Goal: Transaction & Acquisition: Purchase product/service

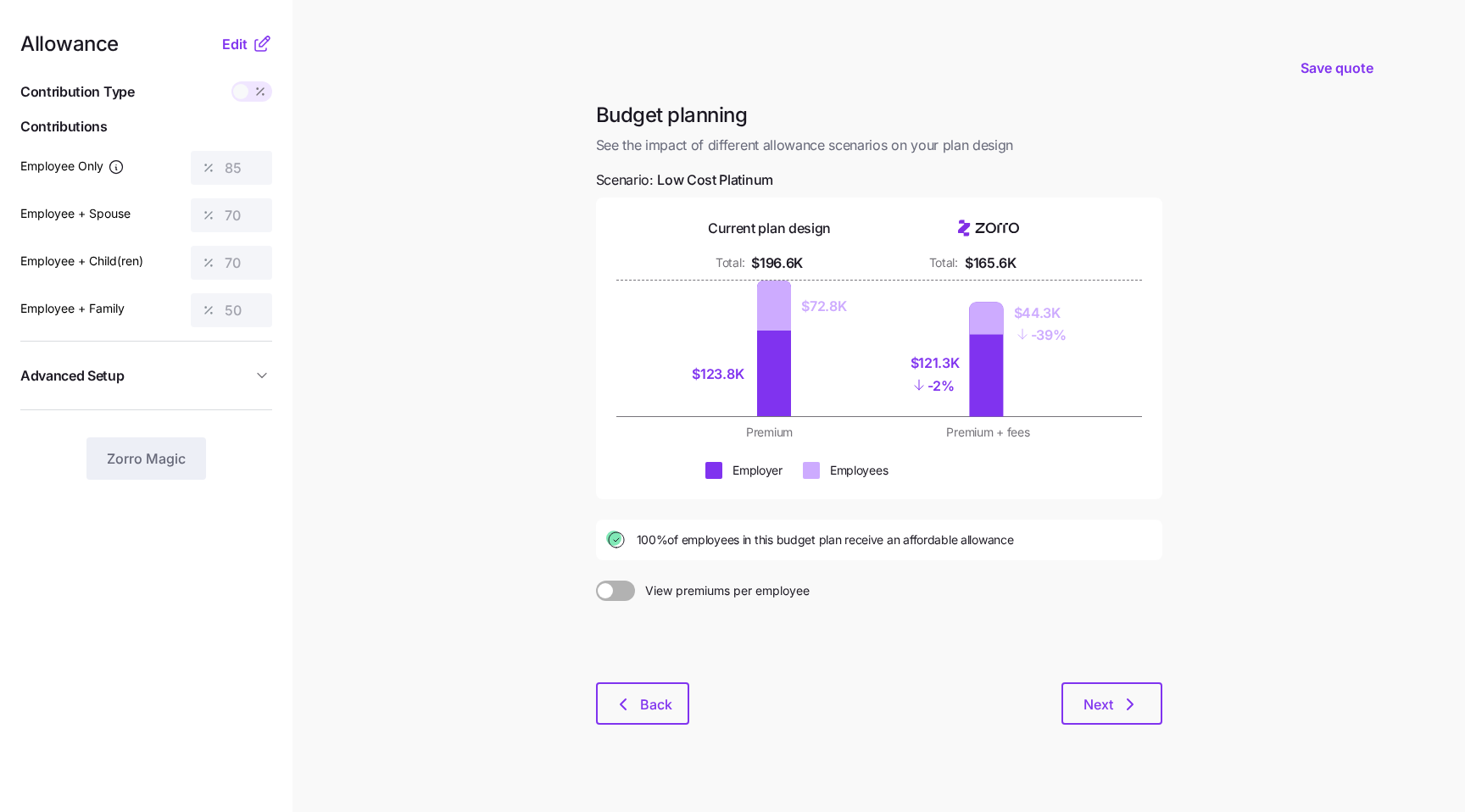
click at [232, 25] on nav "Allowance Edit Contribution Type Use classes Contributions Employee Only 85 Emp…" at bounding box center [146, 416] width 293 height 833
click at [236, 39] on span "Edit" at bounding box center [234, 44] width 25 height 20
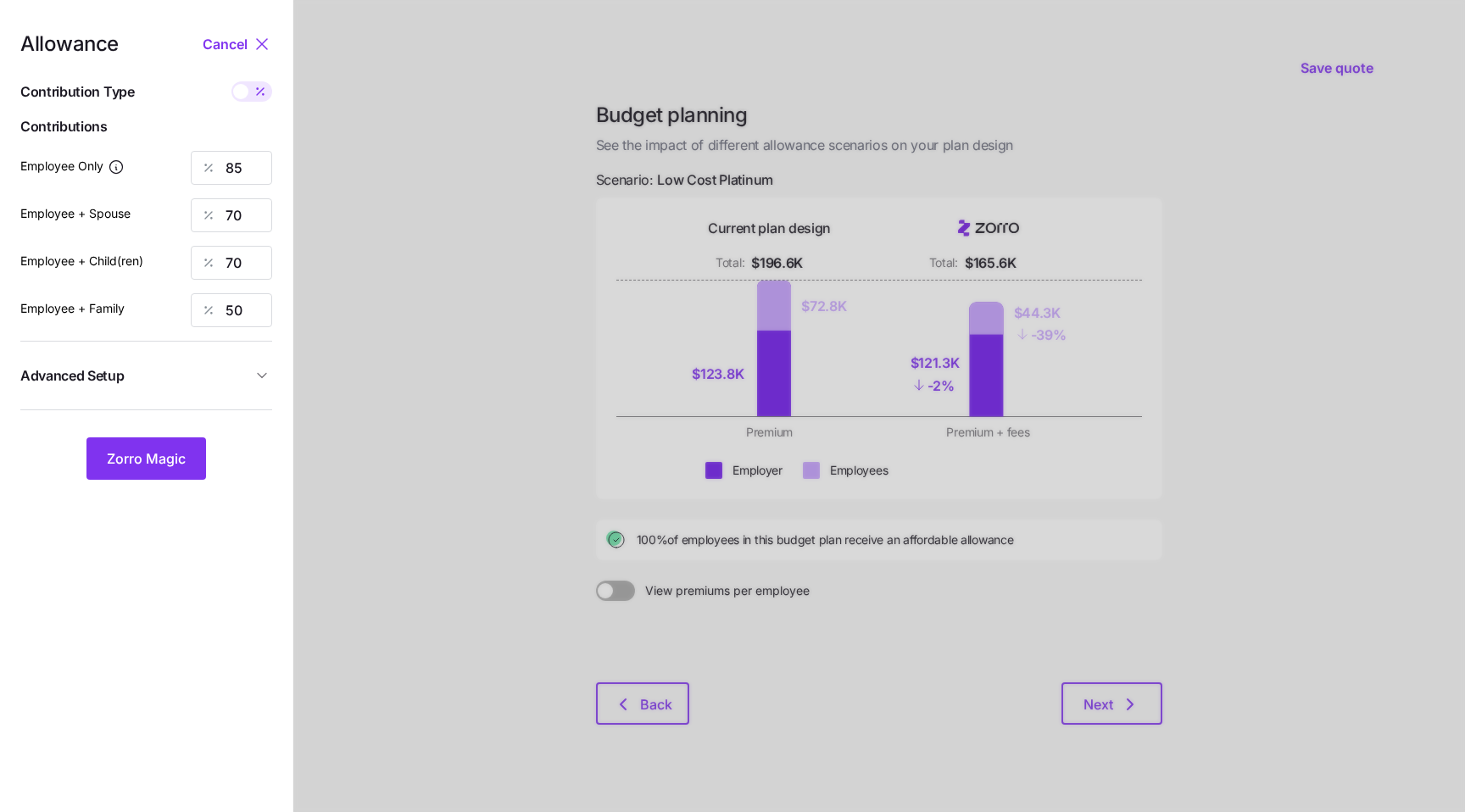
click at [234, 374] on span "Advanced Setup" at bounding box center [136, 376] width 231 height 21
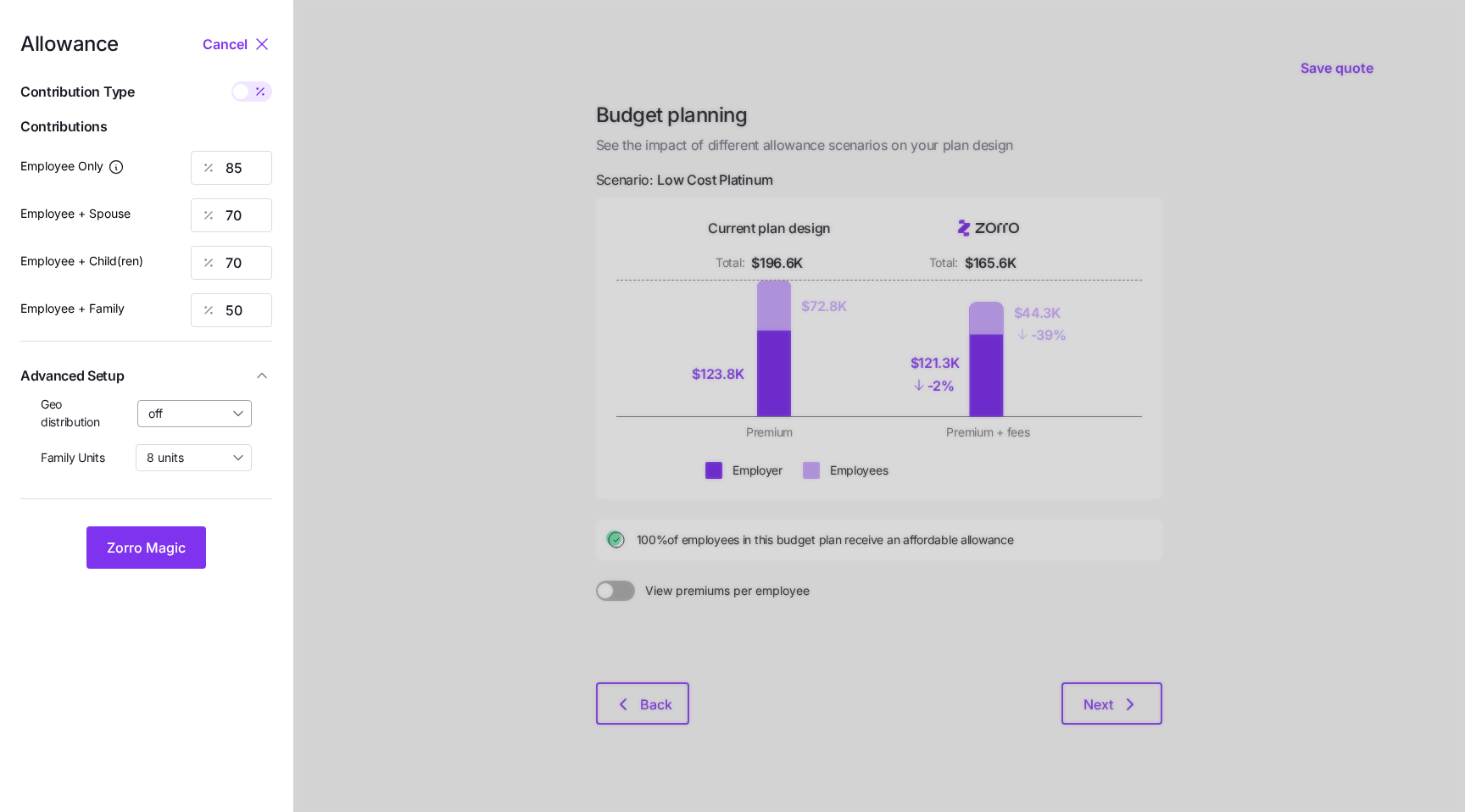
click at [188, 423] on input "off" at bounding box center [195, 413] width 116 height 27
click at [192, 471] on div "By area (64)" at bounding box center [195, 483] width 100 height 29
type input "By area (64)"
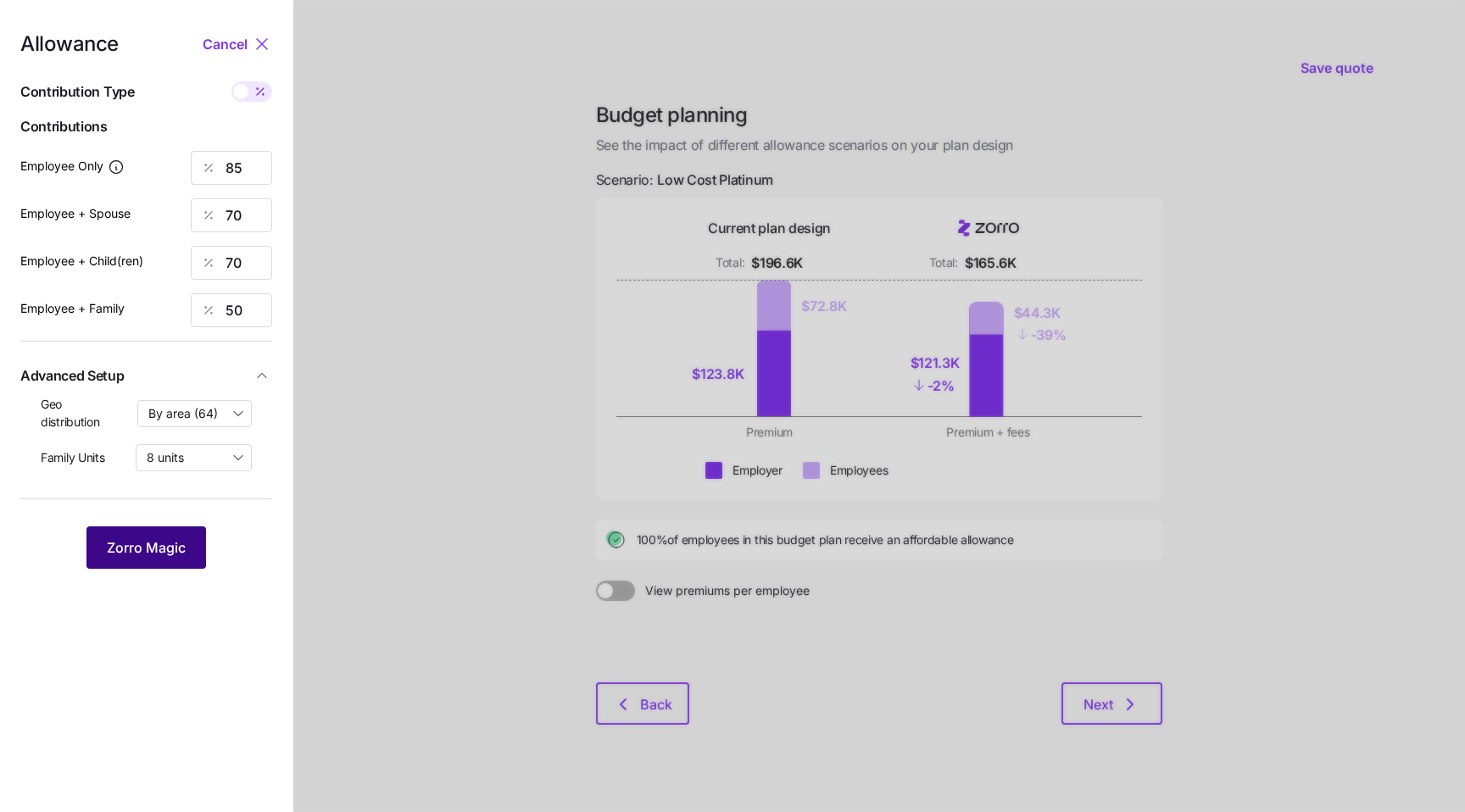
click at [176, 546] on span "Zorro Magic" at bounding box center [146, 547] width 79 height 20
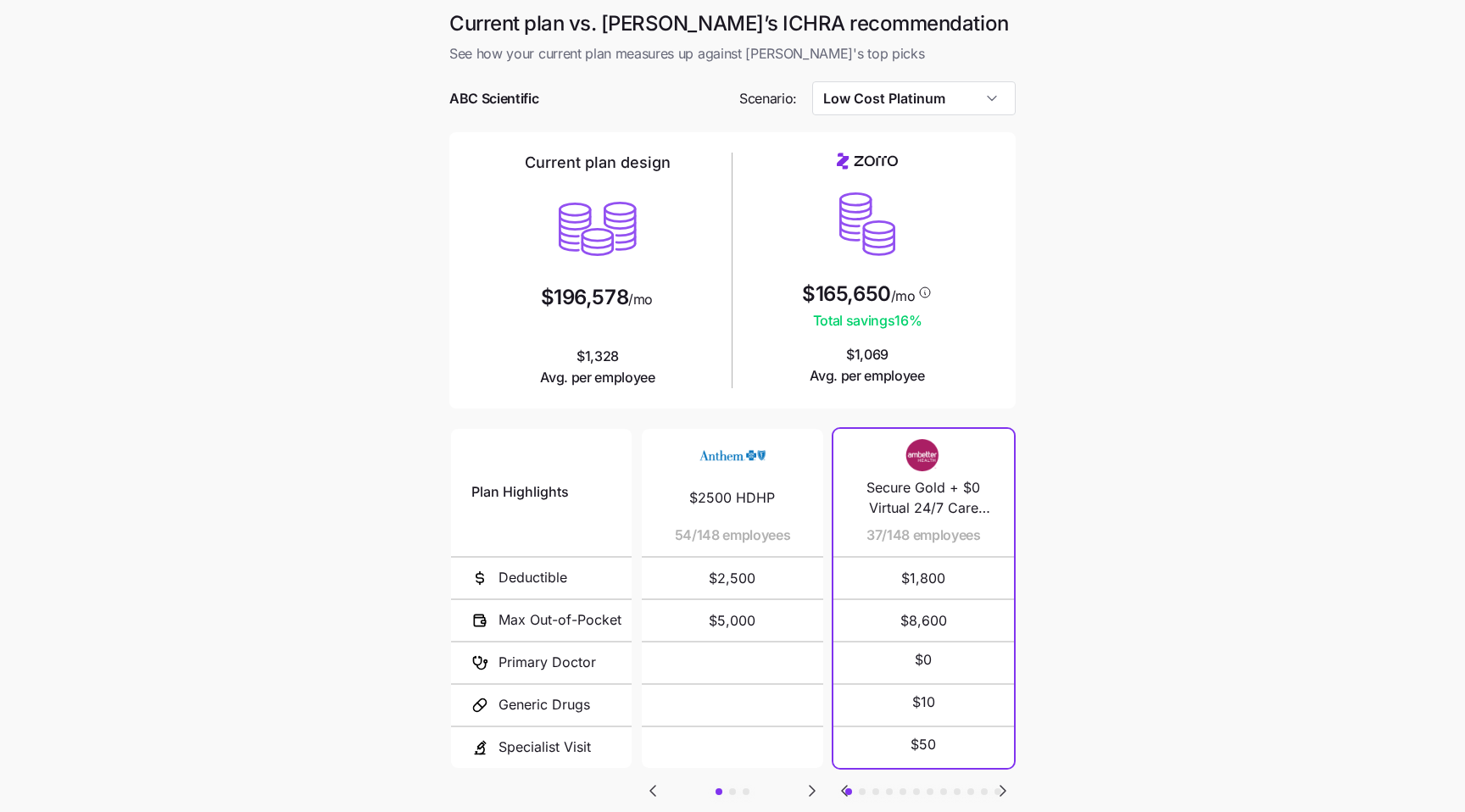
scroll to position [113, 0]
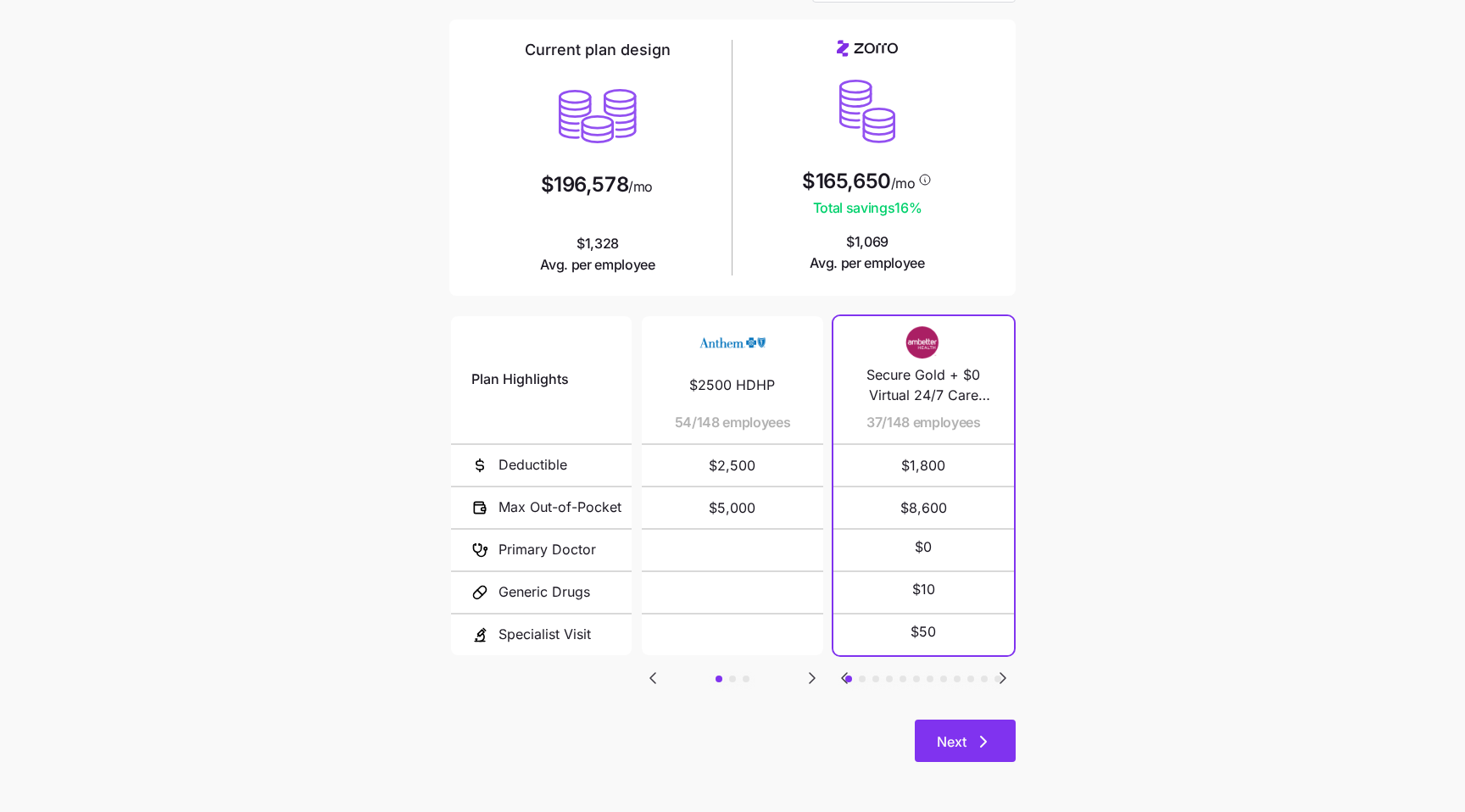
click at [973, 738] on span "Next" at bounding box center [965, 741] width 57 height 20
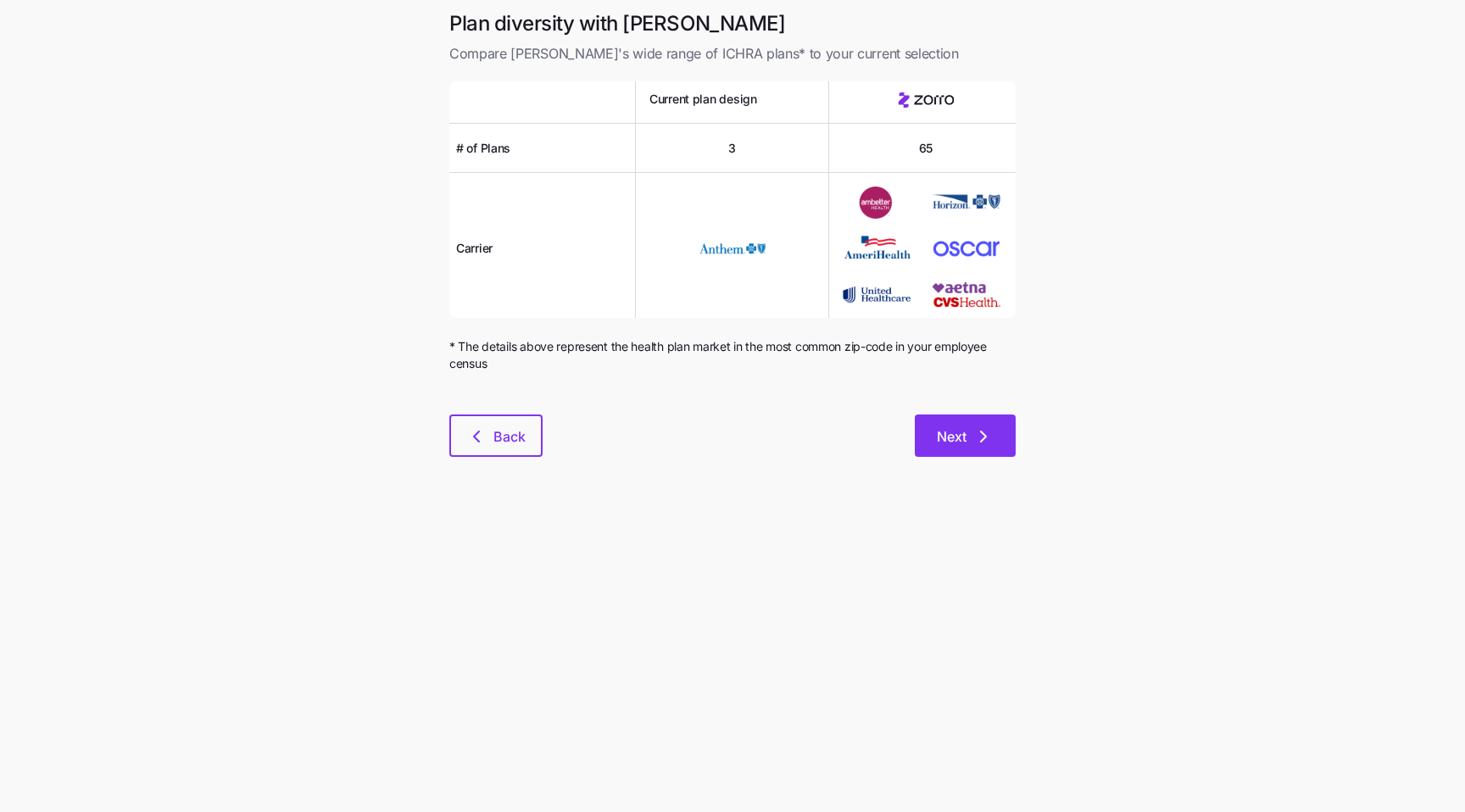
click at [959, 448] on button "Next" at bounding box center [965, 435] width 101 height 42
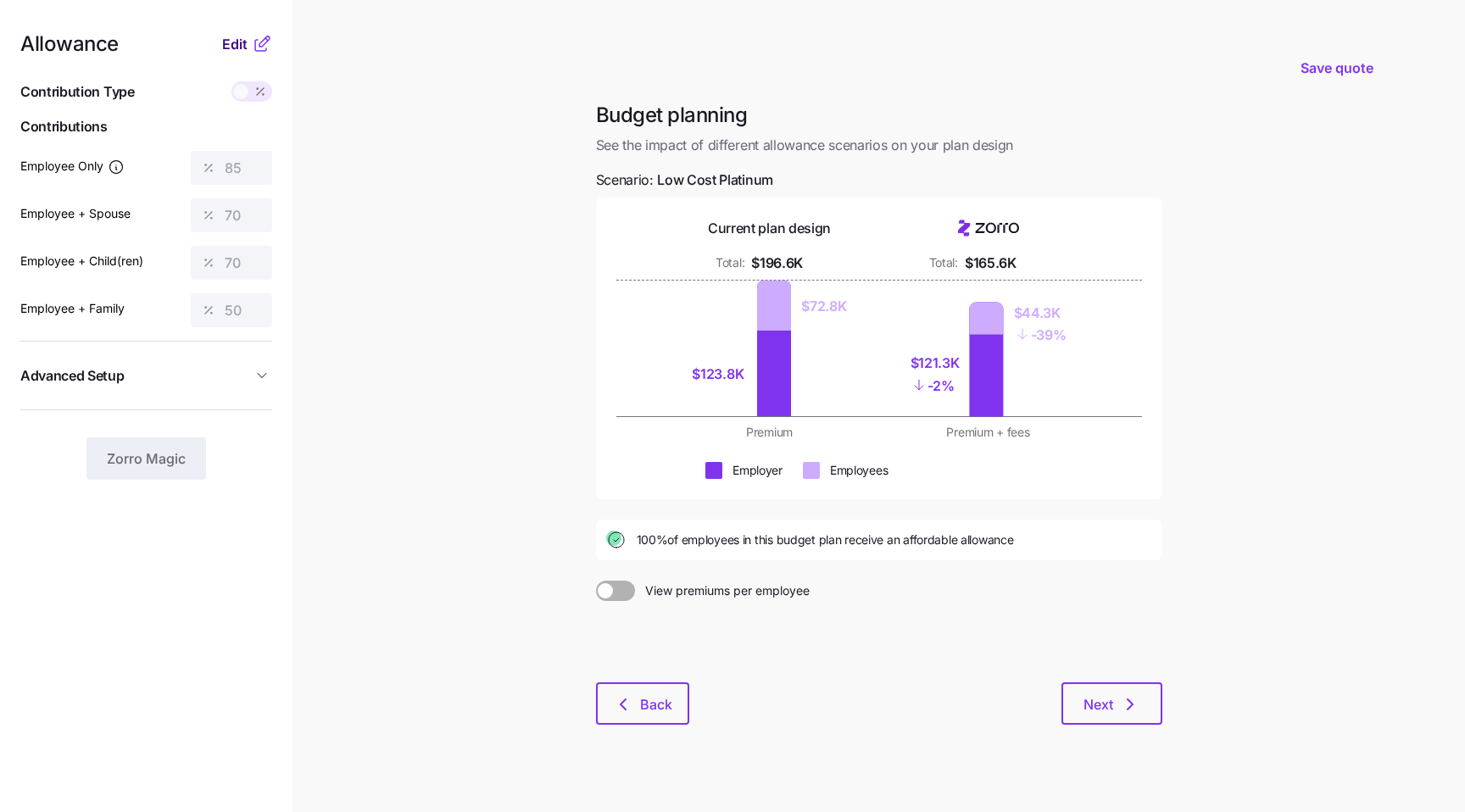
click at [229, 38] on span "Edit" at bounding box center [234, 44] width 25 height 20
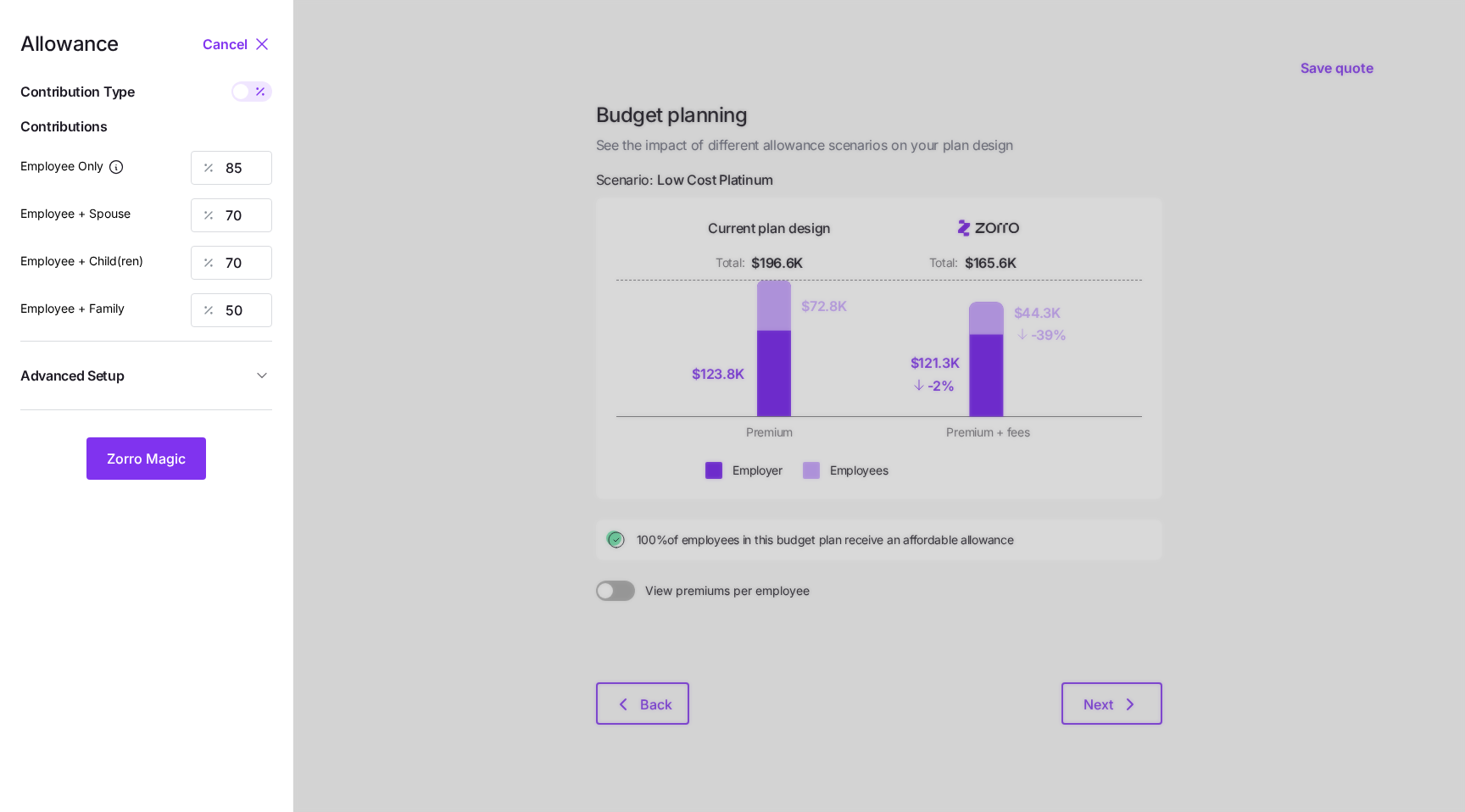
click at [251, 378] on span "Advanced Setup" at bounding box center [136, 376] width 231 height 21
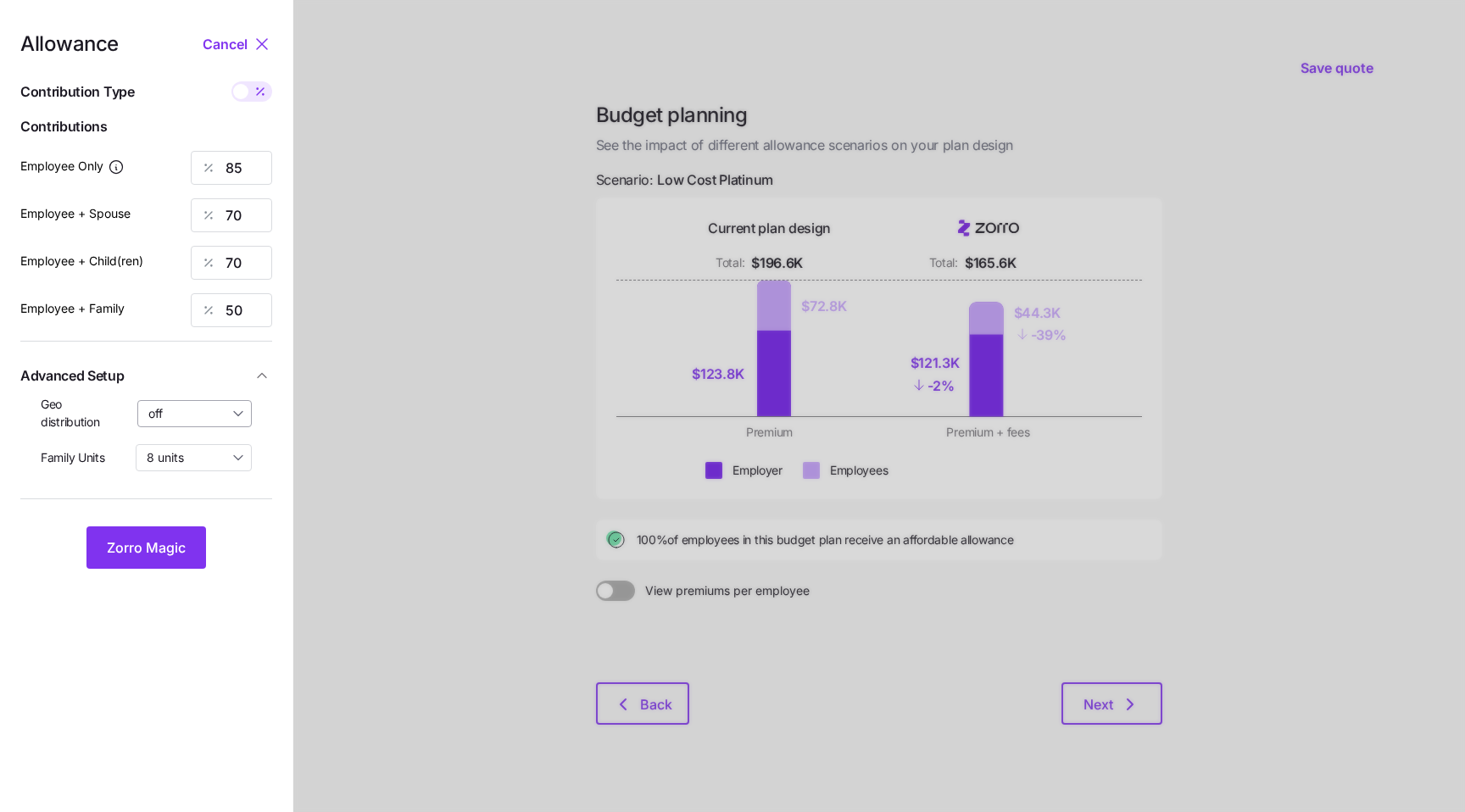
click at [209, 409] on input "off" at bounding box center [195, 413] width 116 height 27
click at [206, 484] on span "By area (64)" at bounding box center [188, 483] width 69 height 18
type input "By area (64)"
click at [155, 547] on span "Zorro Magic" at bounding box center [146, 547] width 79 height 20
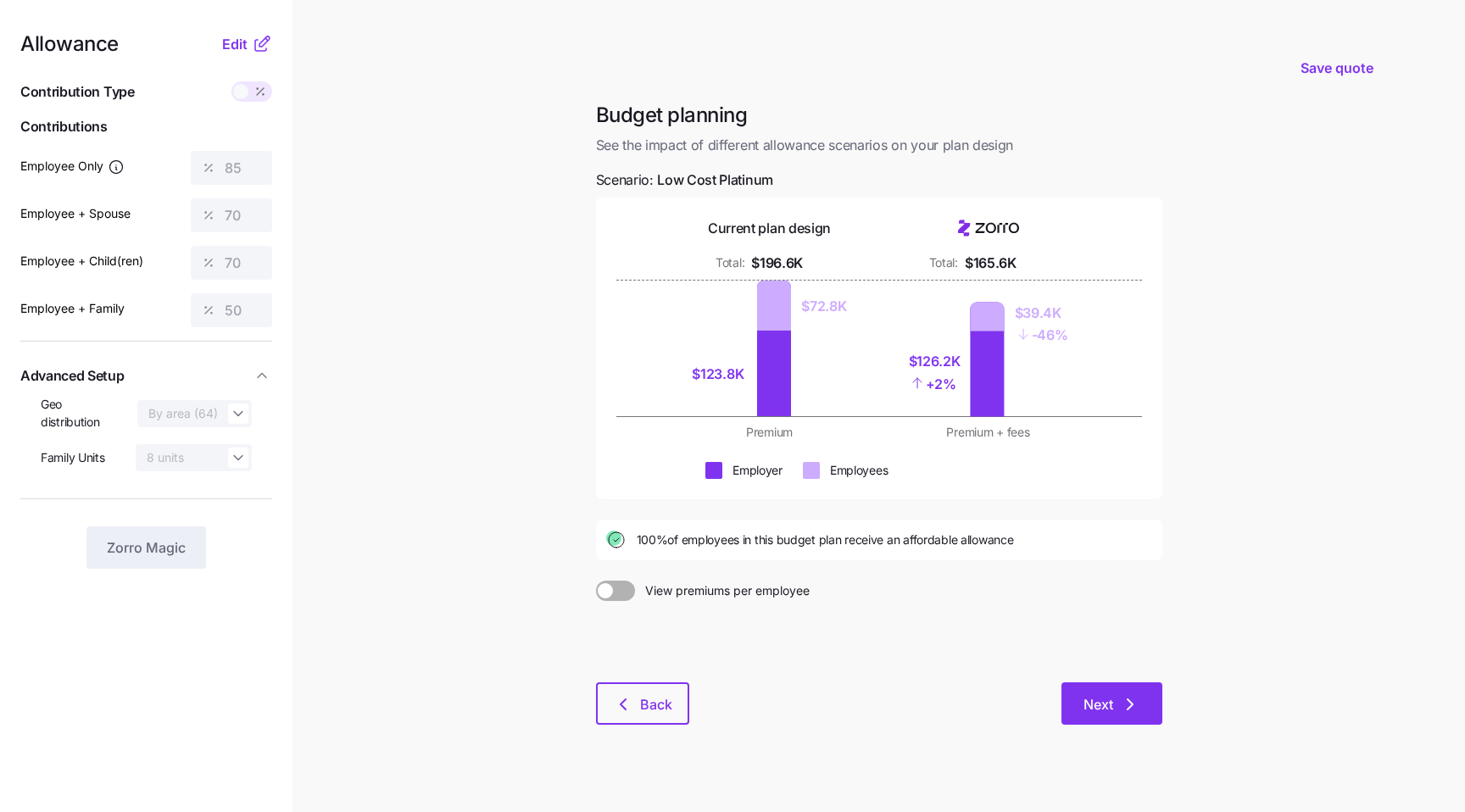
click at [1116, 695] on span "Next" at bounding box center [1111, 703] width 57 height 20
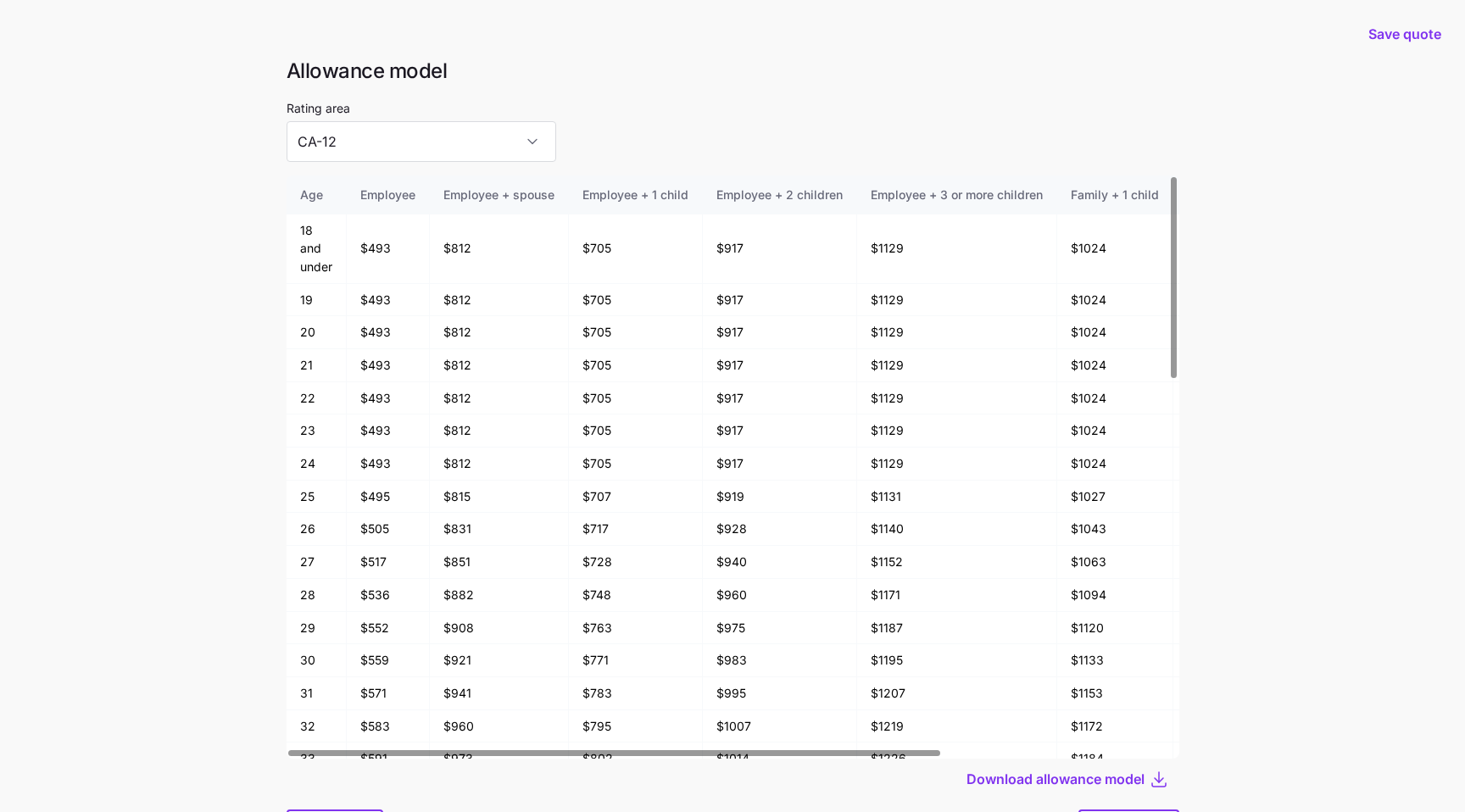
scroll to position [25, 0]
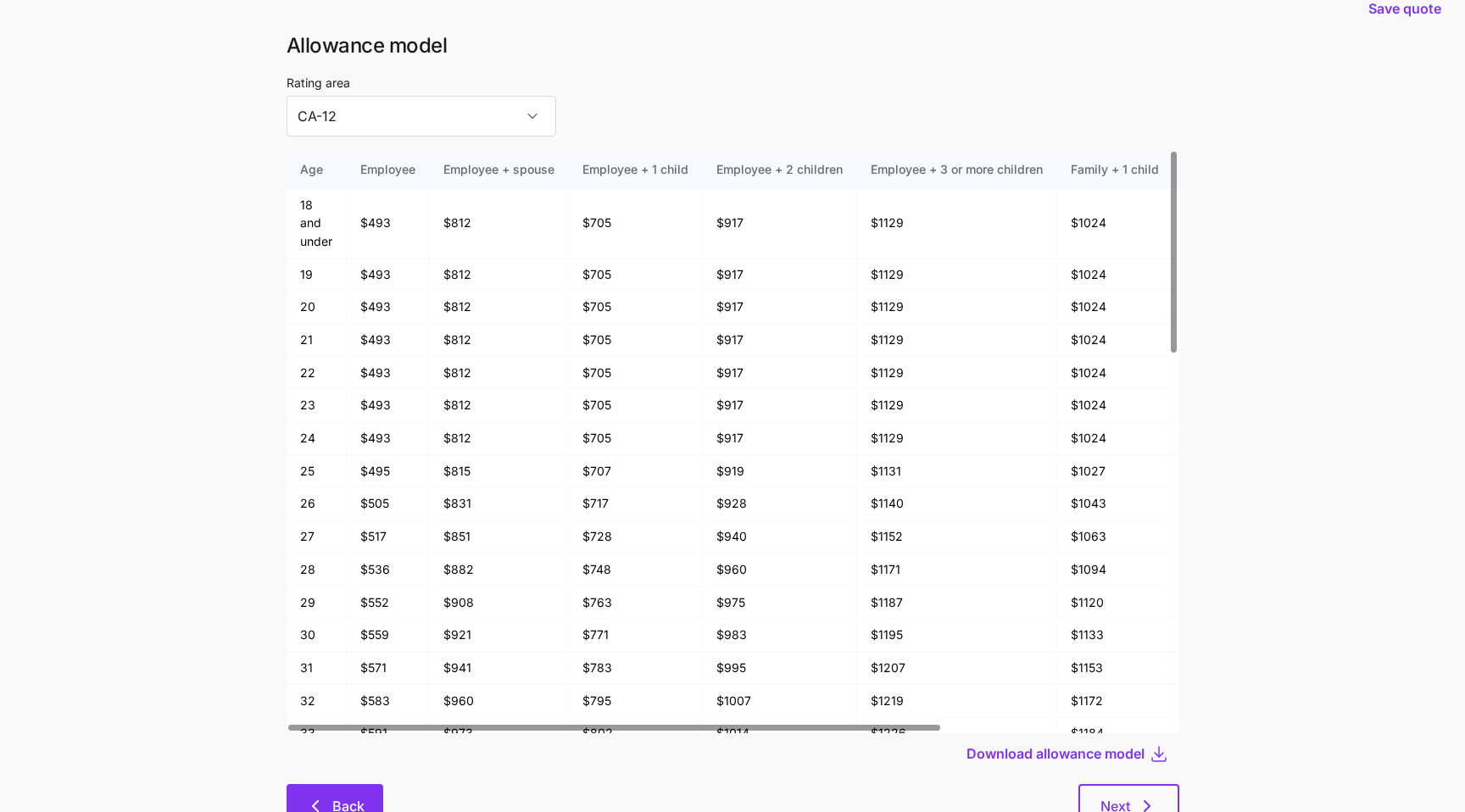
click at [325, 796] on icon "button" at bounding box center [315, 805] width 20 height 20
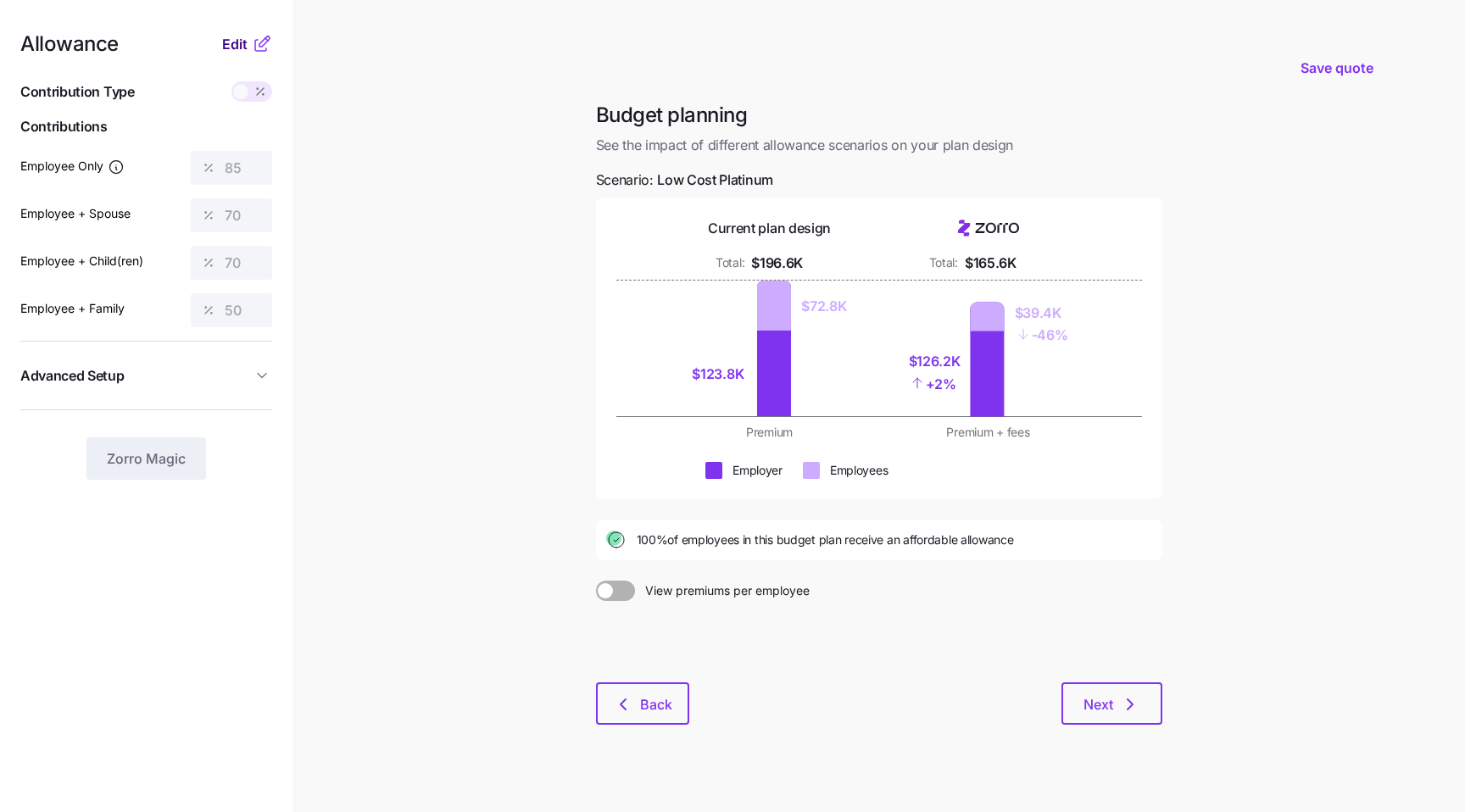
click at [239, 47] on span "Edit" at bounding box center [234, 44] width 25 height 20
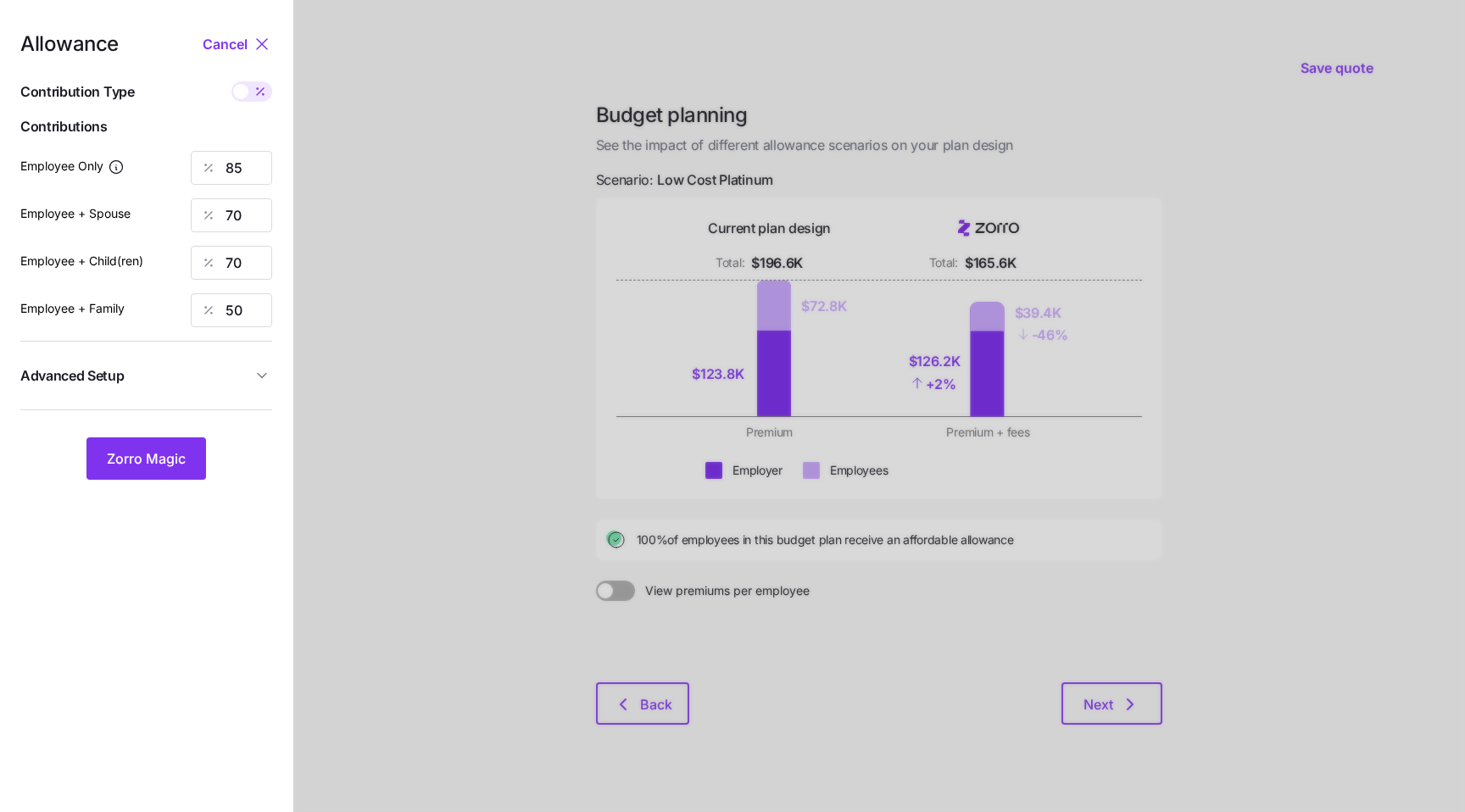
click at [244, 387] on button "Advanced Setup" at bounding box center [145, 375] width 251 height 41
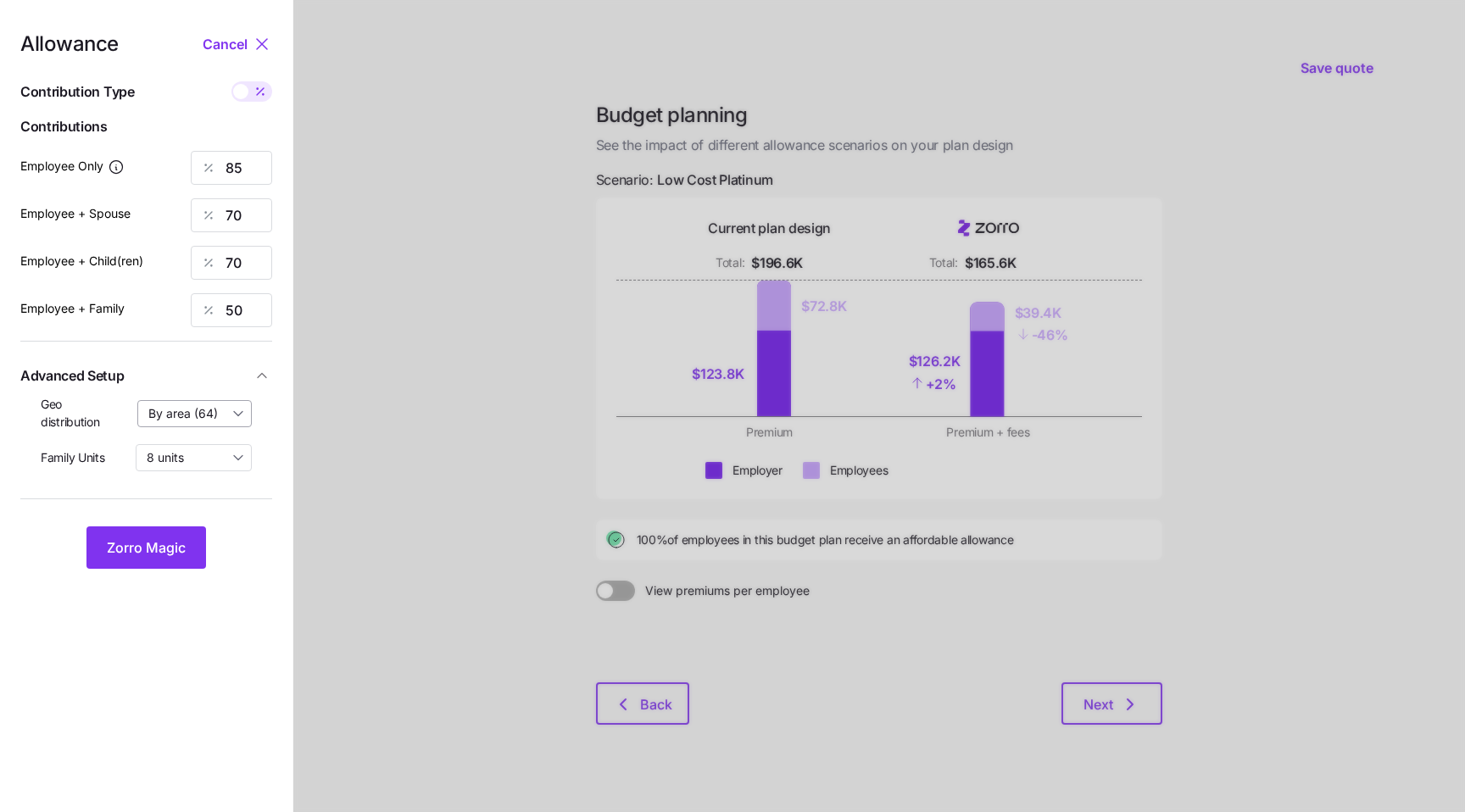
click at [212, 406] on input "By area (64)" at bounding box center [195, 413] width 116 height 27
click at [403, 552] on div at bounding box center [879, 416] width 1171 height 833
click at [254, 50] on icon at bounding box center [261, 44] width 20 height 20
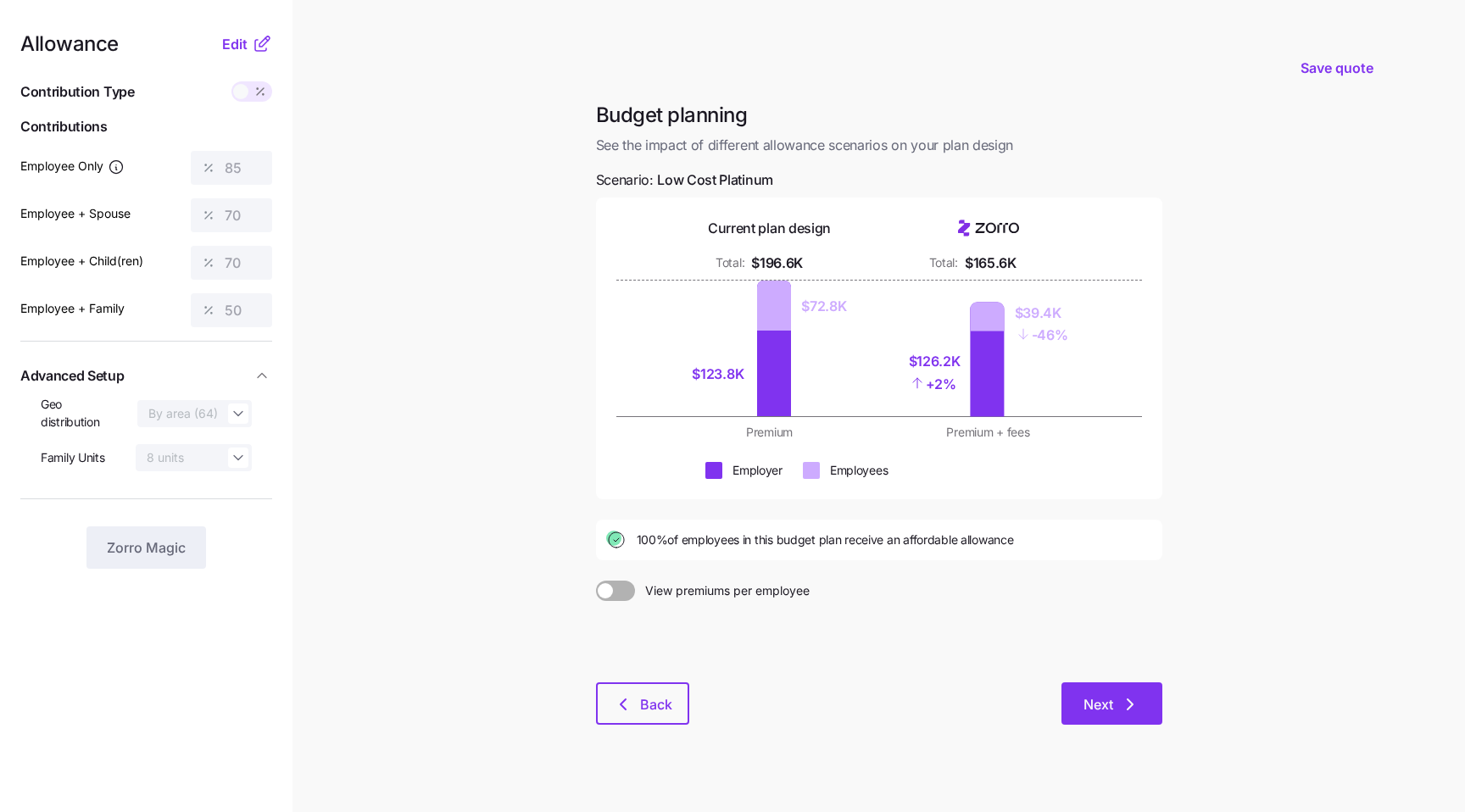
click at [1087, 697] on span "Next" at bounding box center [1098, 703] width 30 height 20
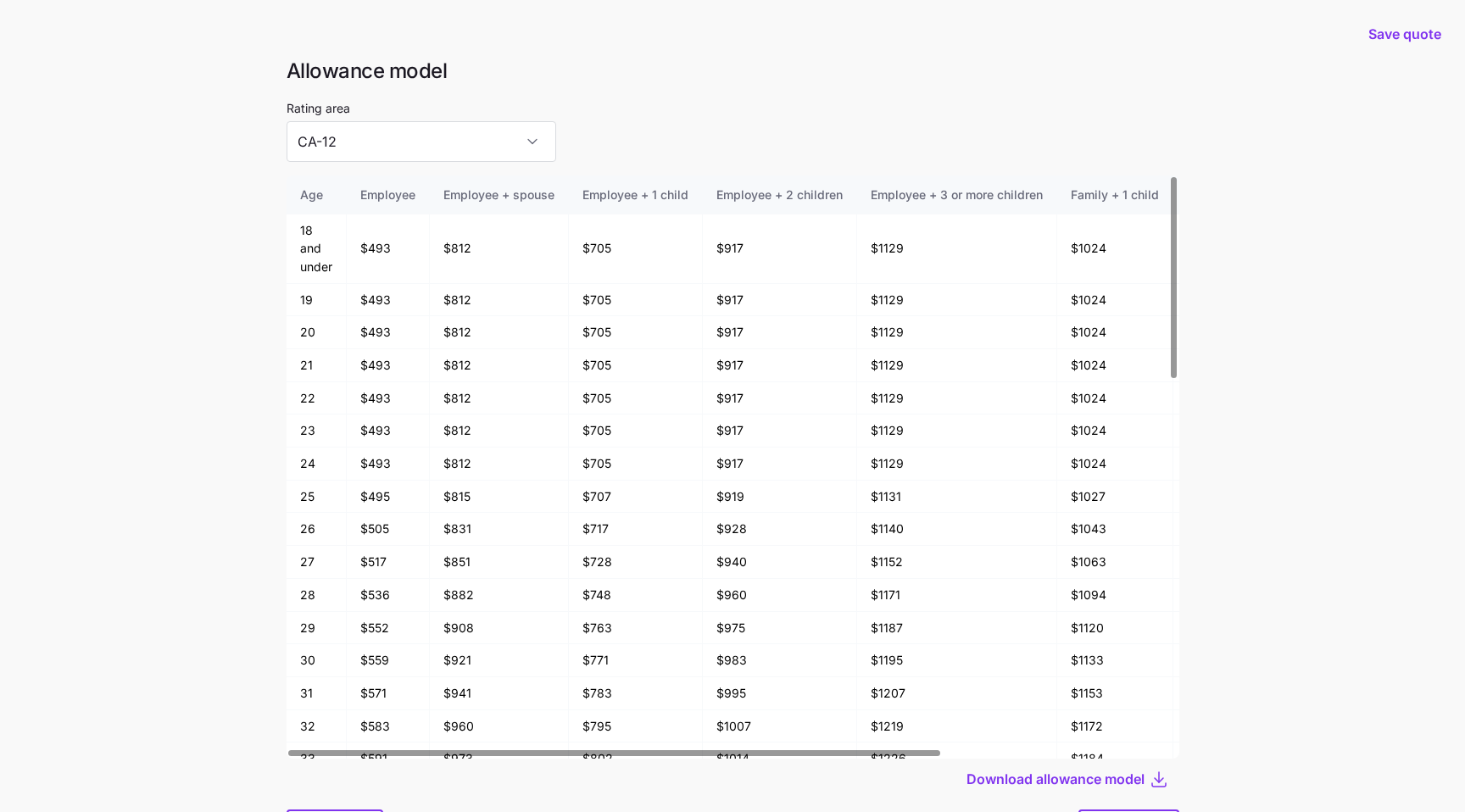
scroll to position [91, 0]
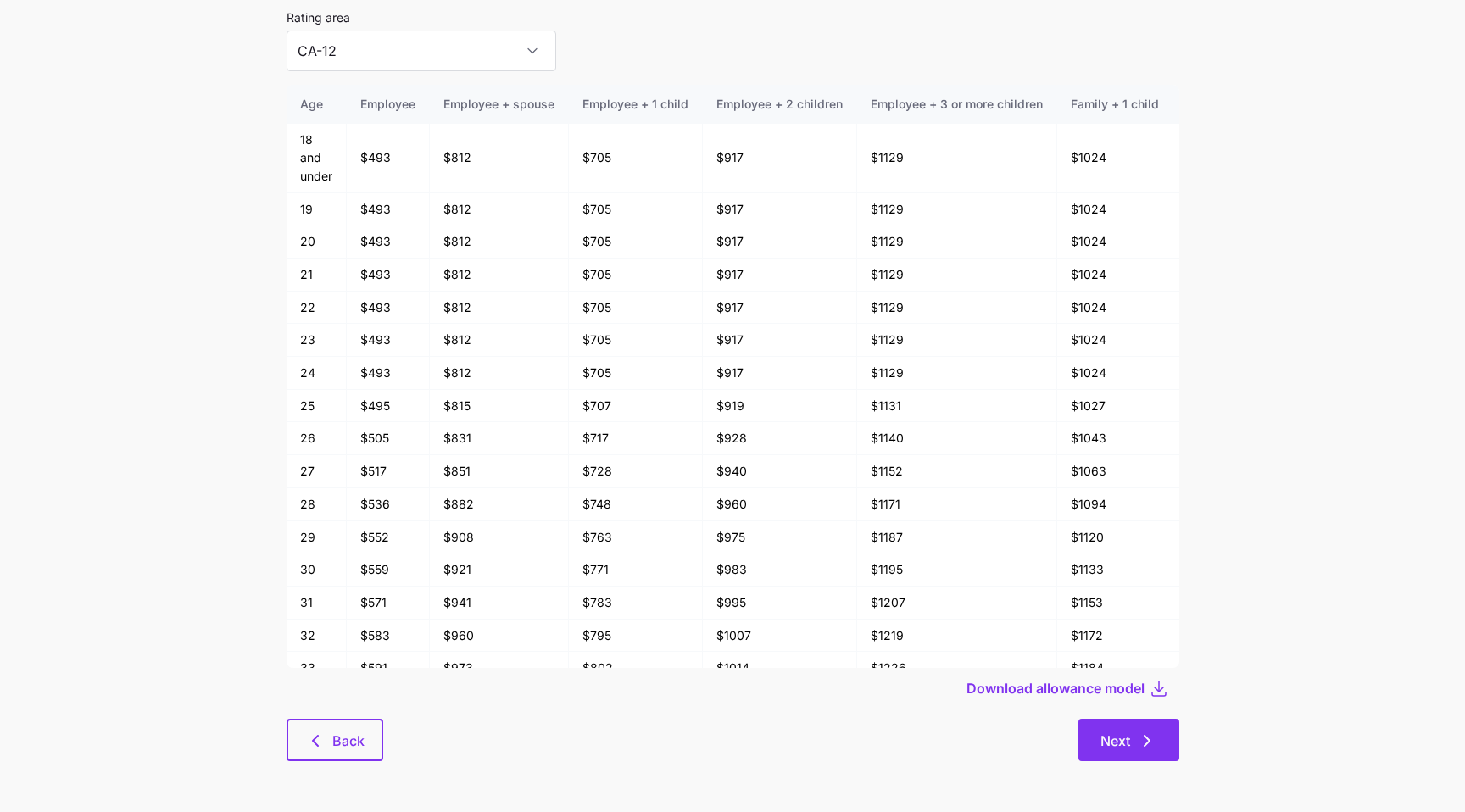
click at [1136, 735] on icon "button" at bounding box center [1146, 740] width 20 height 20
